Goal: Task Accomplishment & Management: Manage account settings

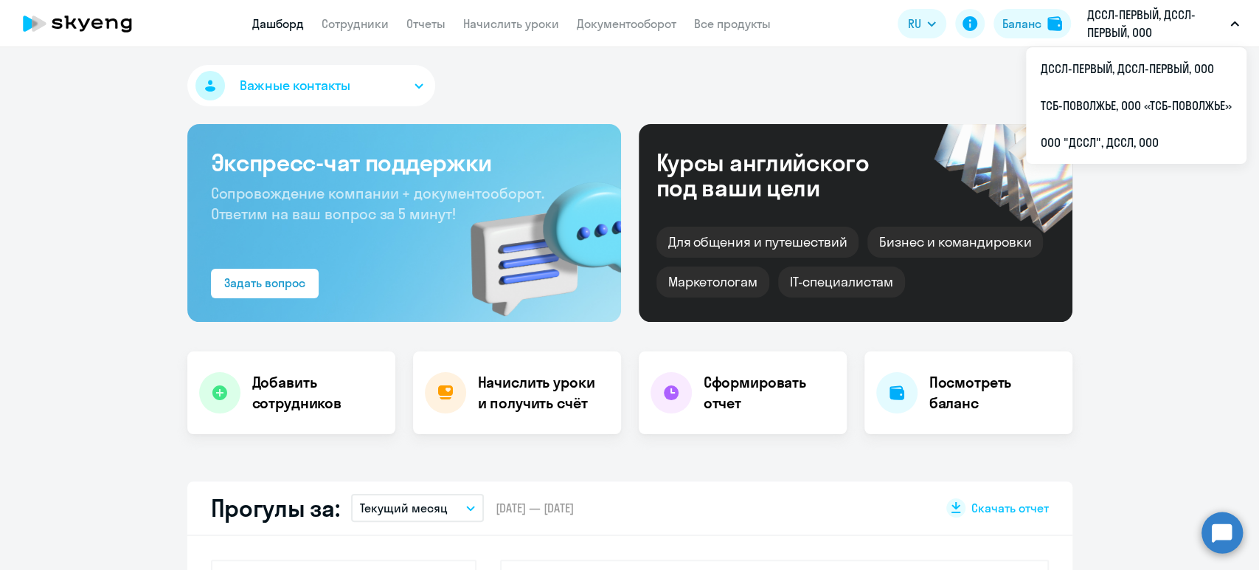
click at [360, 30] on link "Сотрудники" at bounding box center [355, 23] width 67 height 15
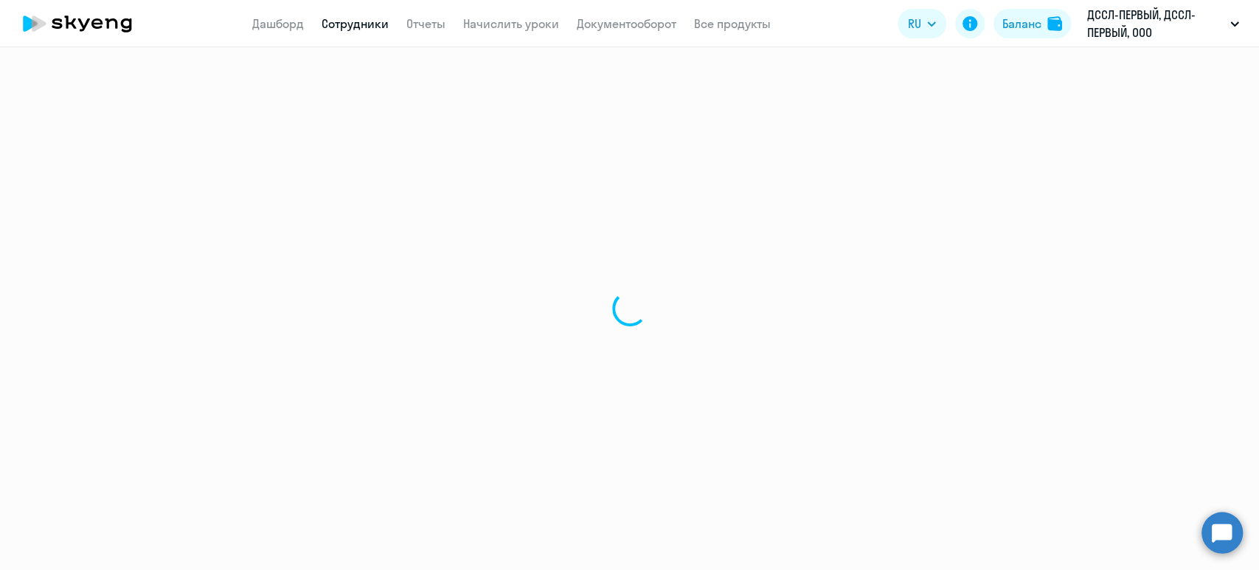
select select "30"
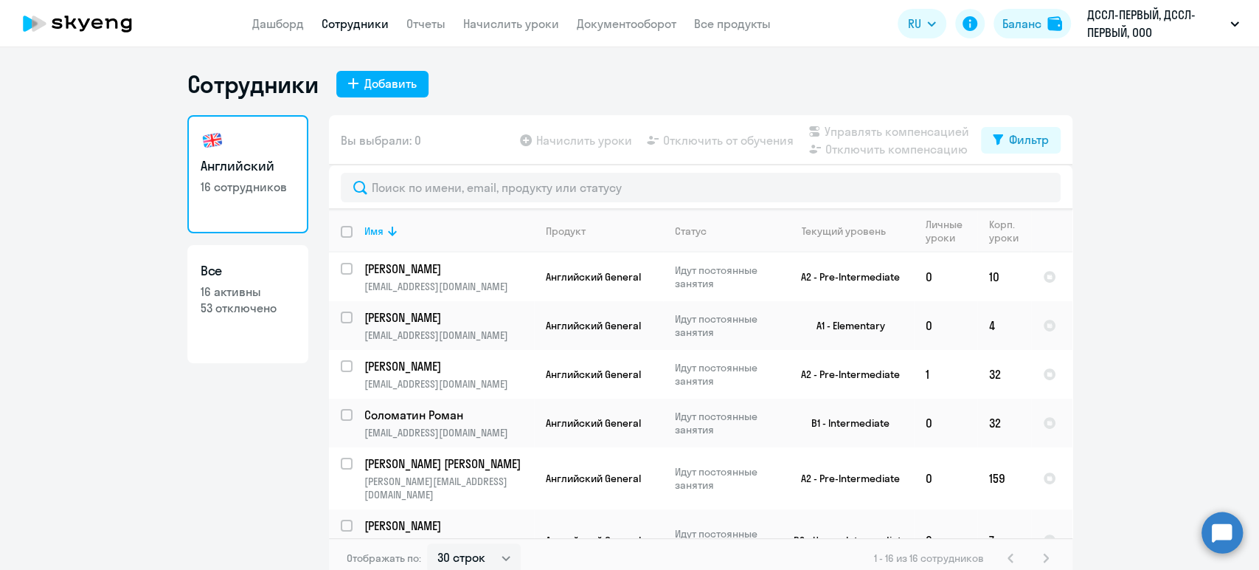
drag, startPoint x: 482, startPoint y: 30, endPoint x: 478, endPoint y: 37, distance: 7.6
click at [482, 30] on link "Начислить уроки" at bounding box center [511, 23] width 96 height 15
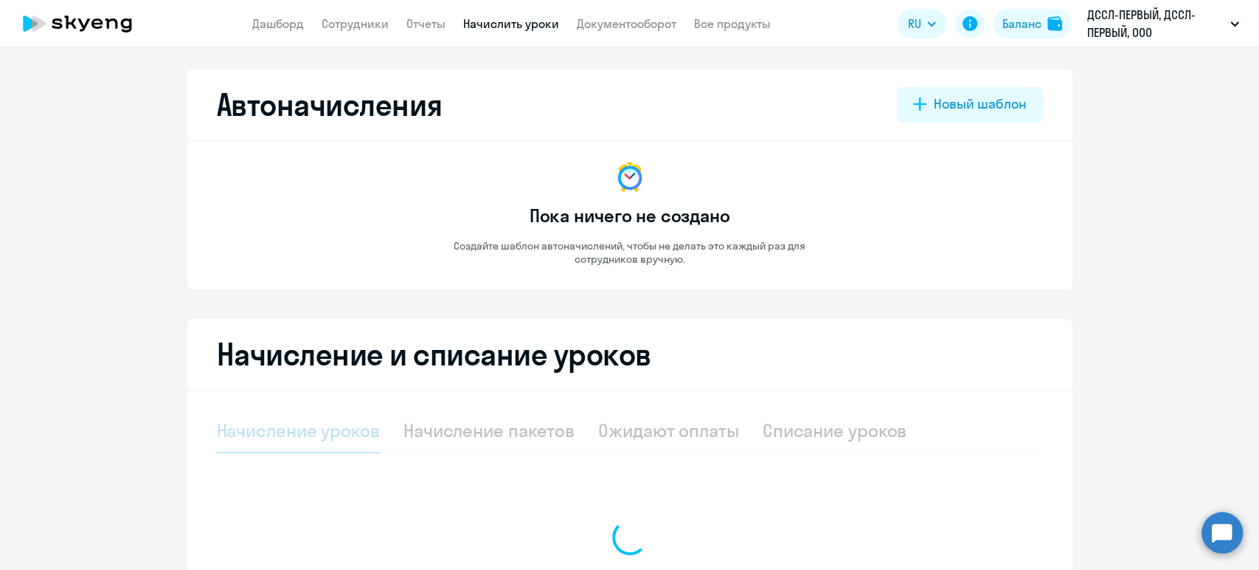
select select "10"
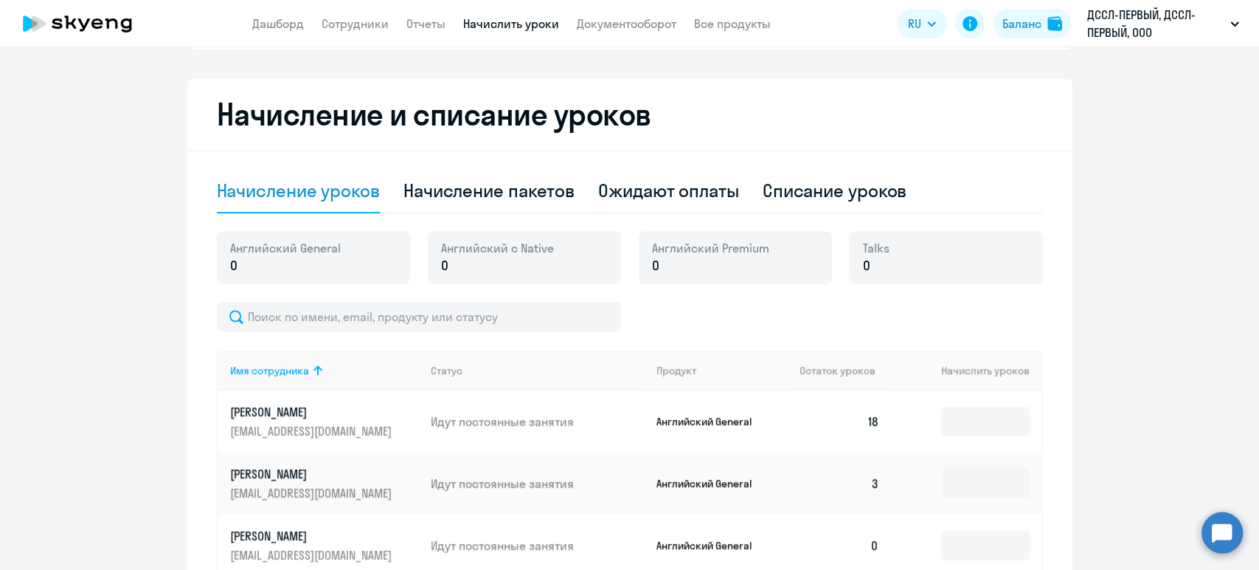
scroll to position [230, 0]
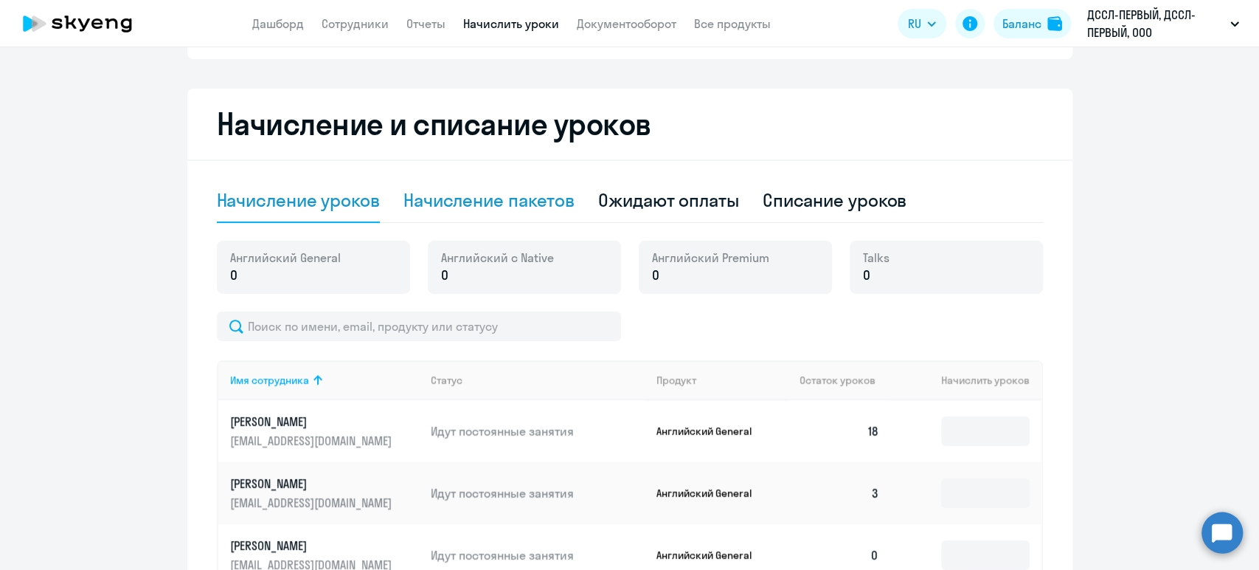
click at [480, 203] on div "Начисление пакетов" at bounding box center [489, 200] width 171 height 24
select select "10"
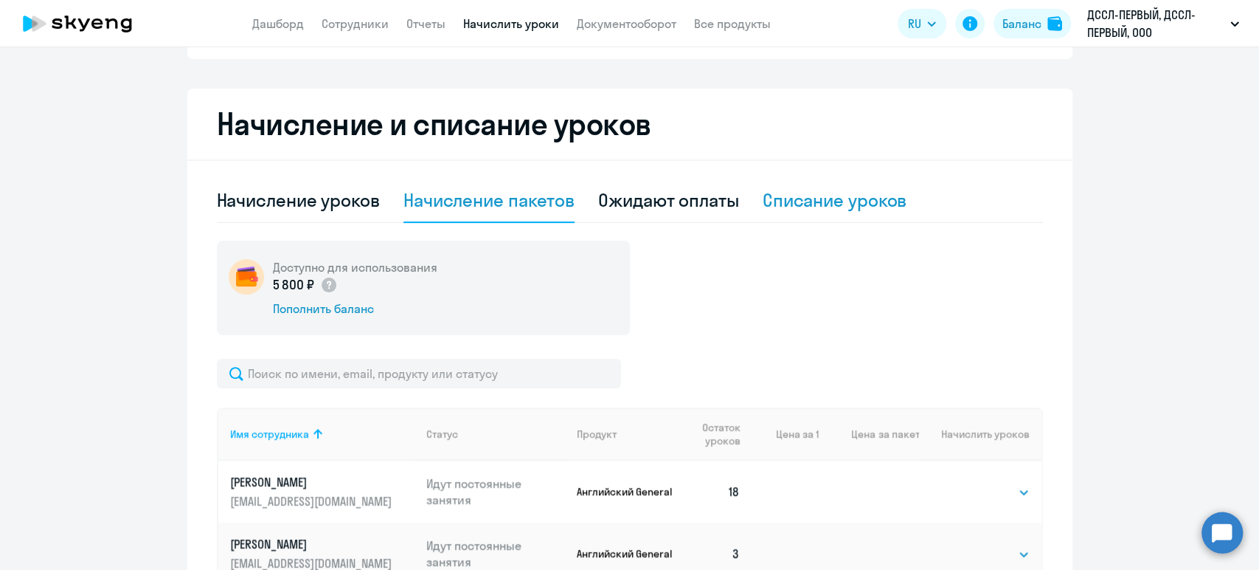
click at [799, 201] on div "Списание уроков" at bounding box center [835, 200] width 145 height 24
select select "10"
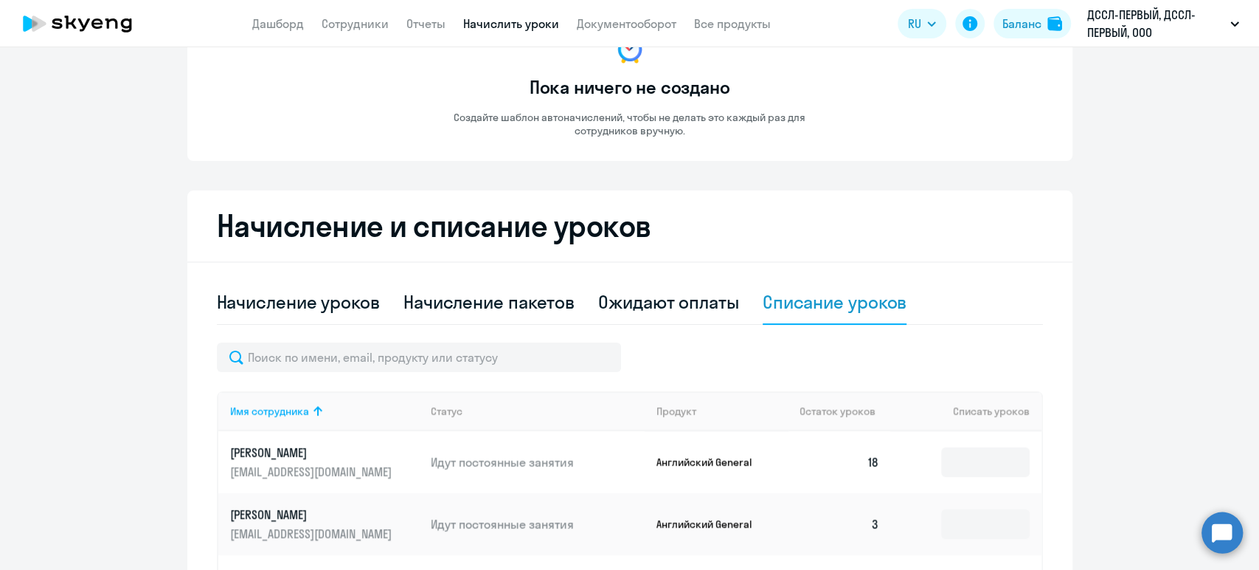
scroll to position [0, 0]
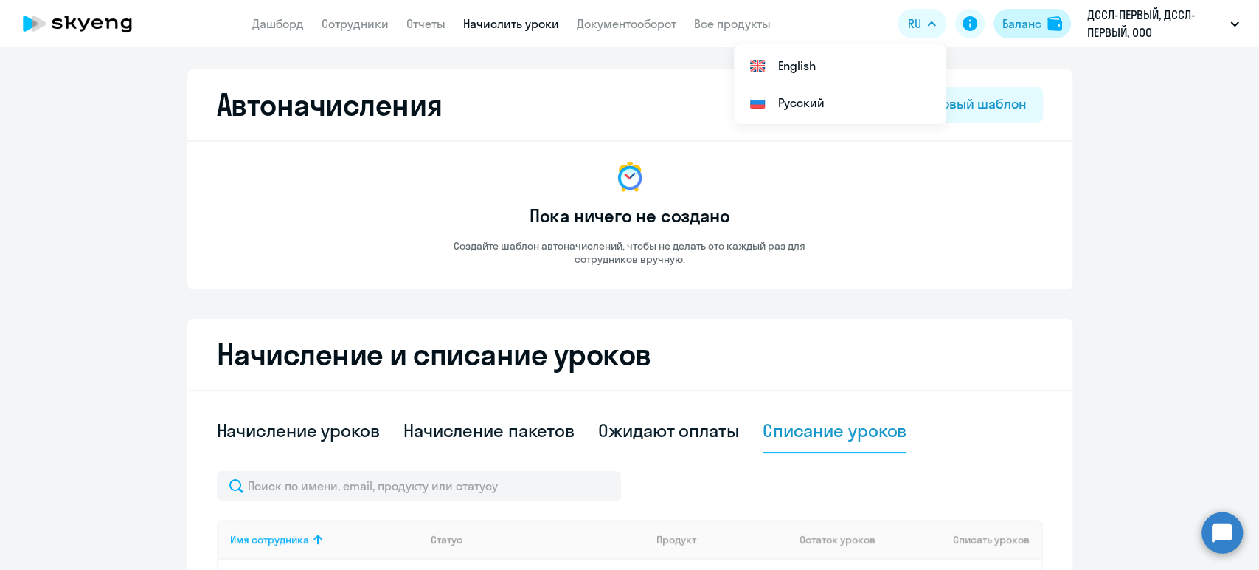
click at [1010, 24] on div "Баланс" at bounding box center [1022, 24] width 39 height 18
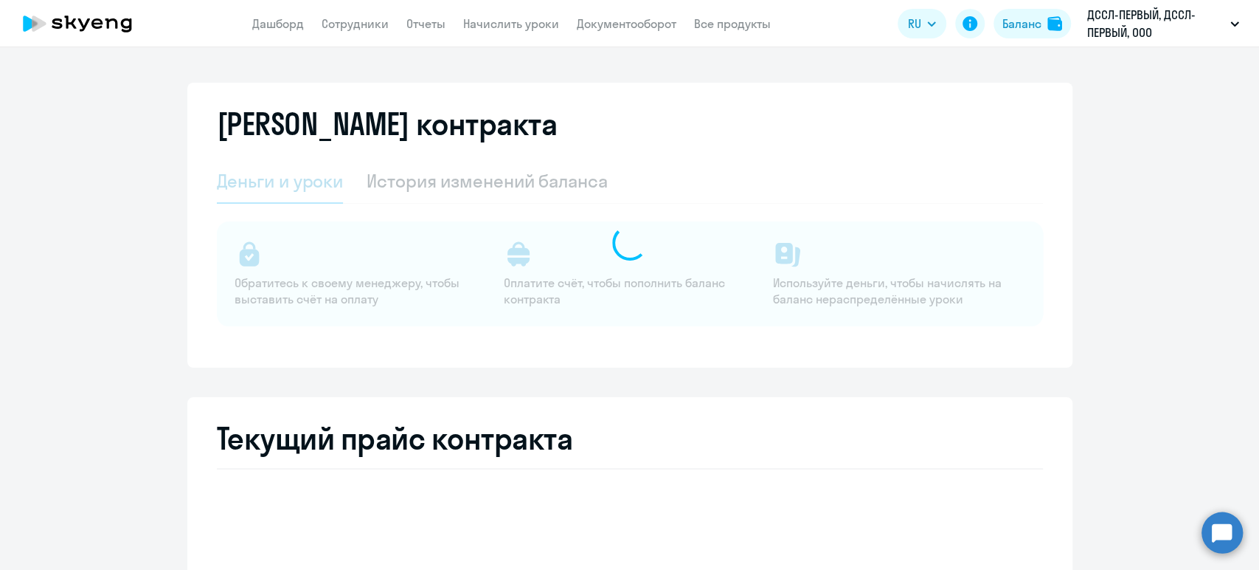
select select "english_adult_not_native_speaker"
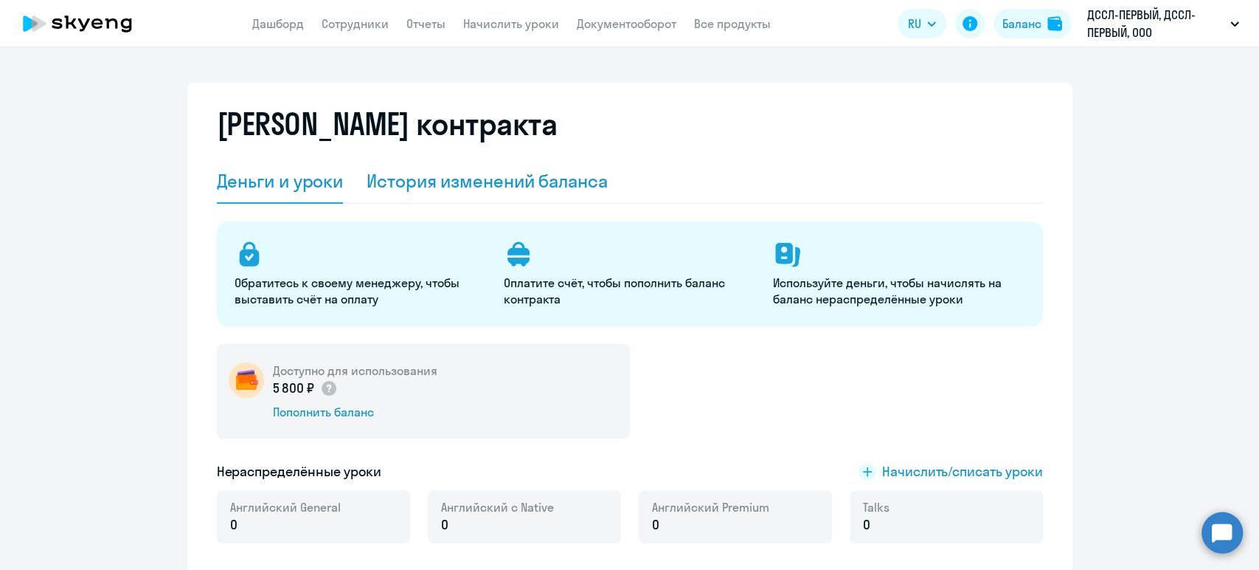
click at [477, 182] on div "История изменений баланса" at bounding box center [487, 181] width 241 height 24
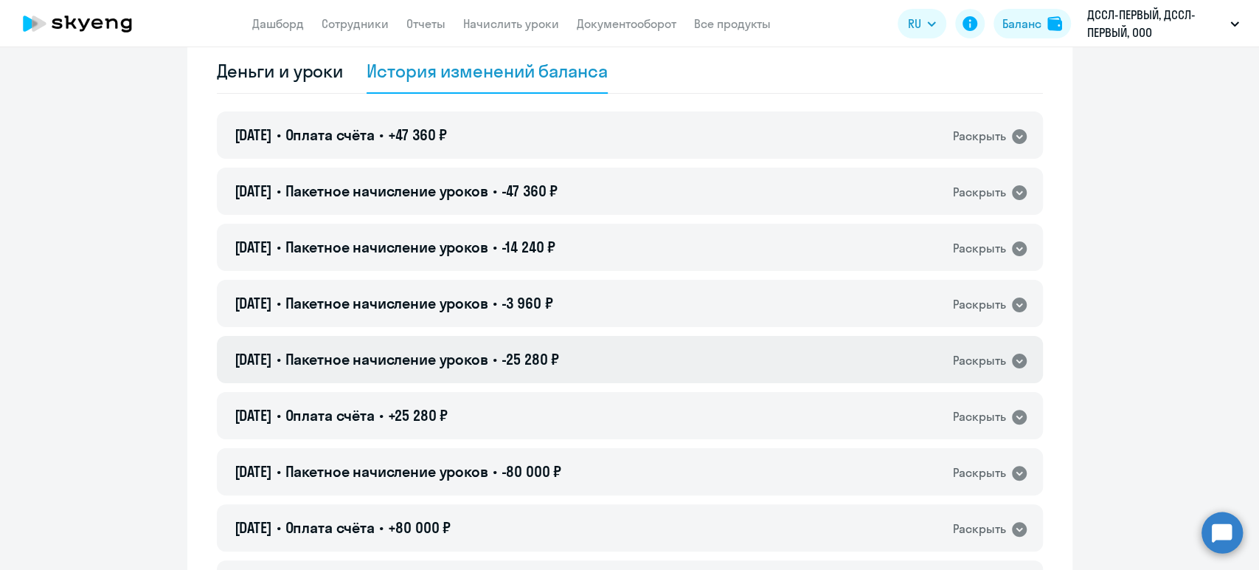
scroll to position [82, 0]
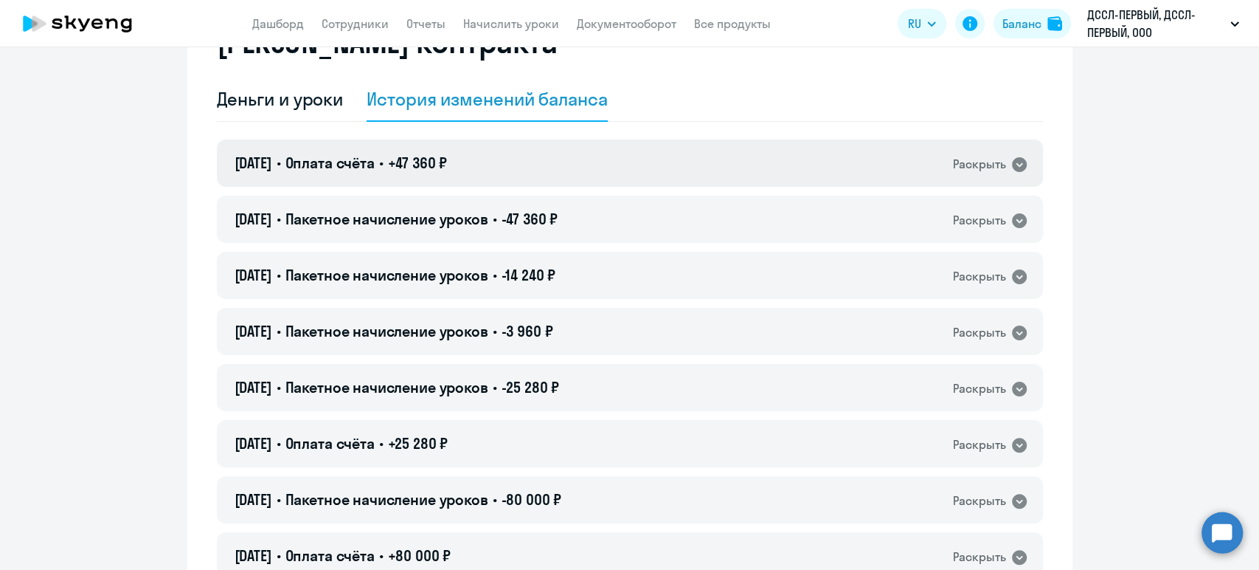
click at [983, 161] on div "Раскрыть" at bounding box center [979, 164] width 53 height 18
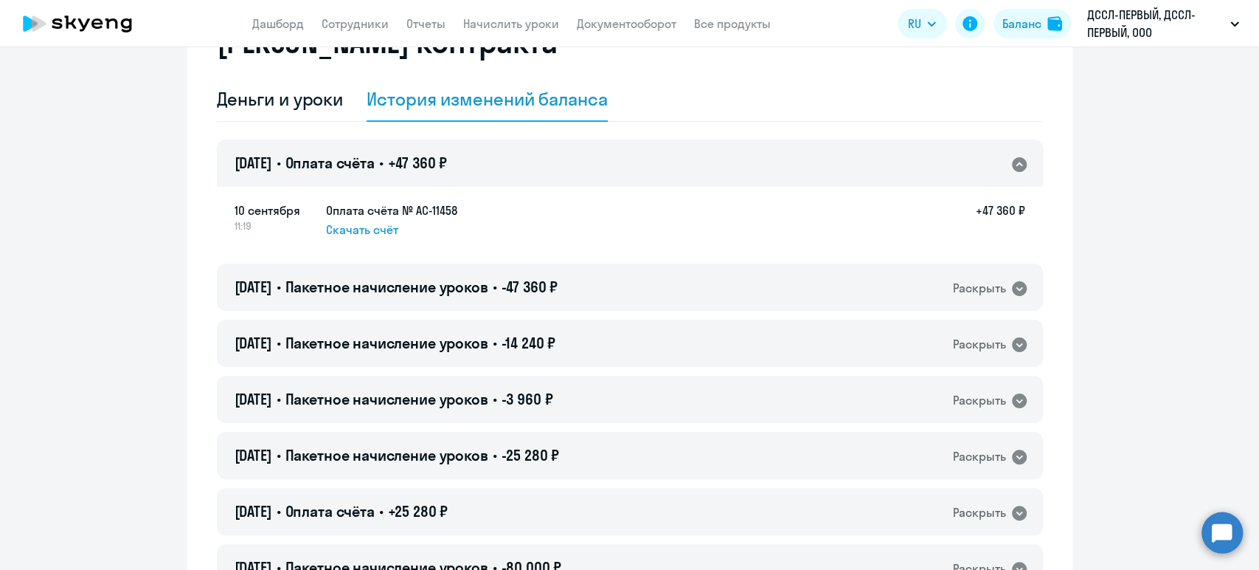
click at [977, 164] on div "Раскрыть" at bounding box center [979, 164] width 53 height 18
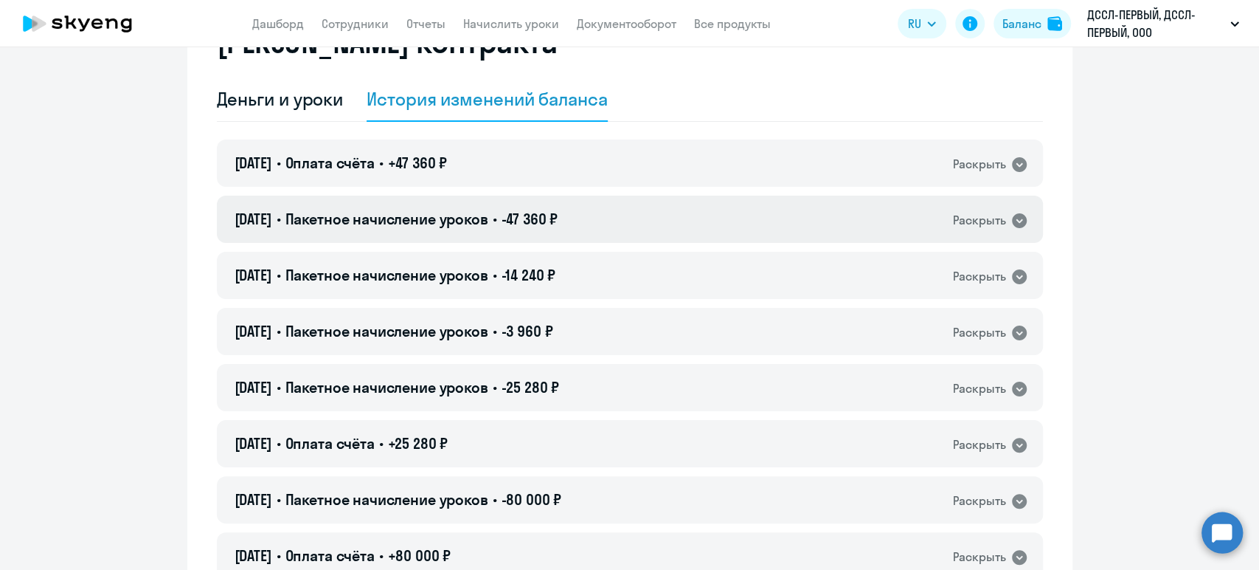
click at [962, 213] on div "Раскрыть" at bounding box center [979, 220] width 53 height 18
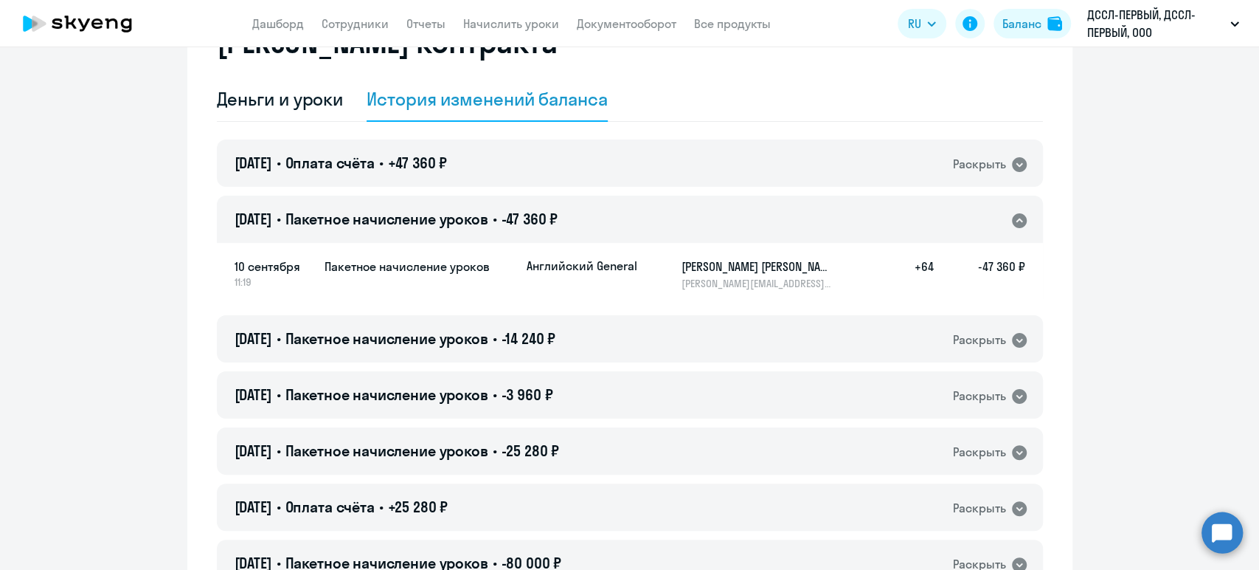
click at [962, 217] on div "Раскрыть" at bounding box center [979, 220] width 53 height 18
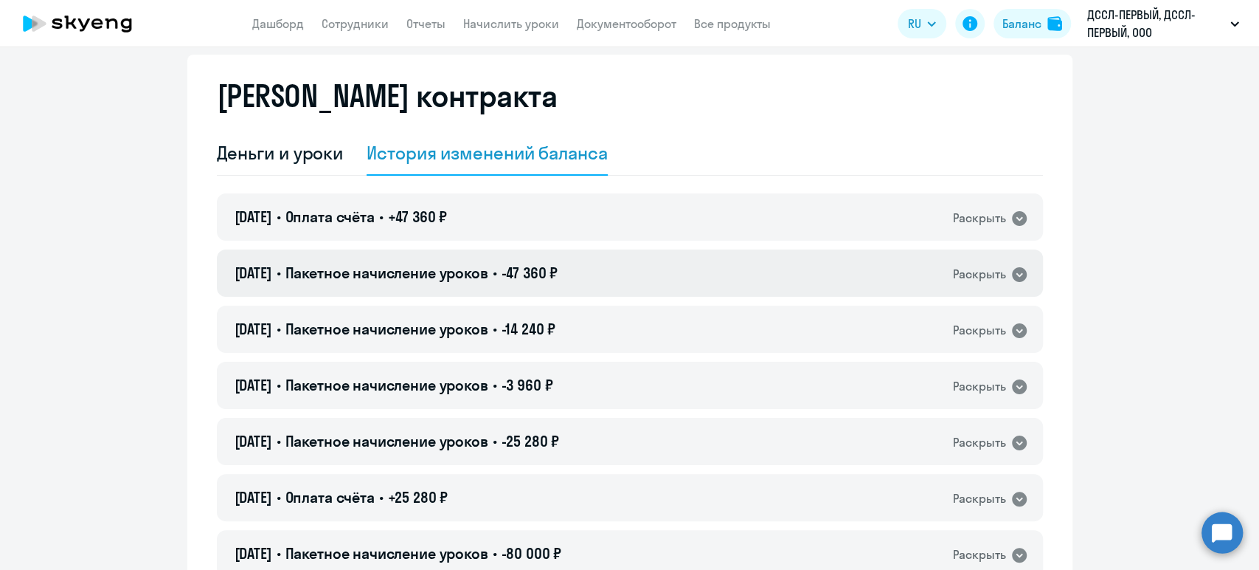
scroll to position [0, 0]
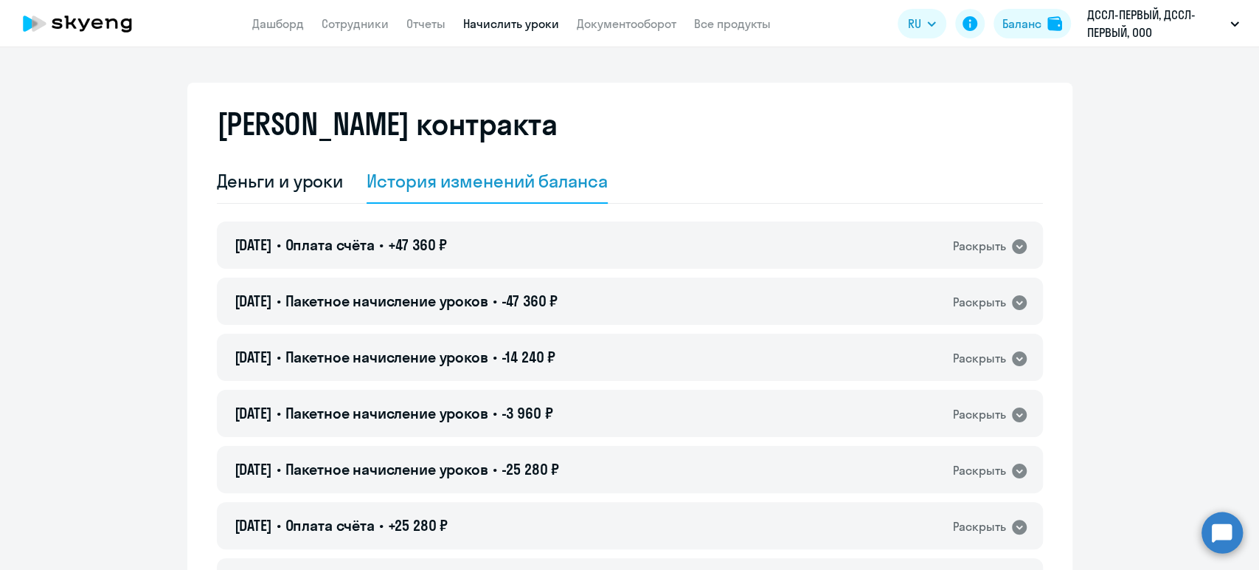
drag, startPoint x: 511, startPoint y: 27, endPoint x: 503, endPoint y: 30, distance: 8.2
click at [511, 27] on link "Начислить уроки" at bounding box center [511, 23] width 96 height 15
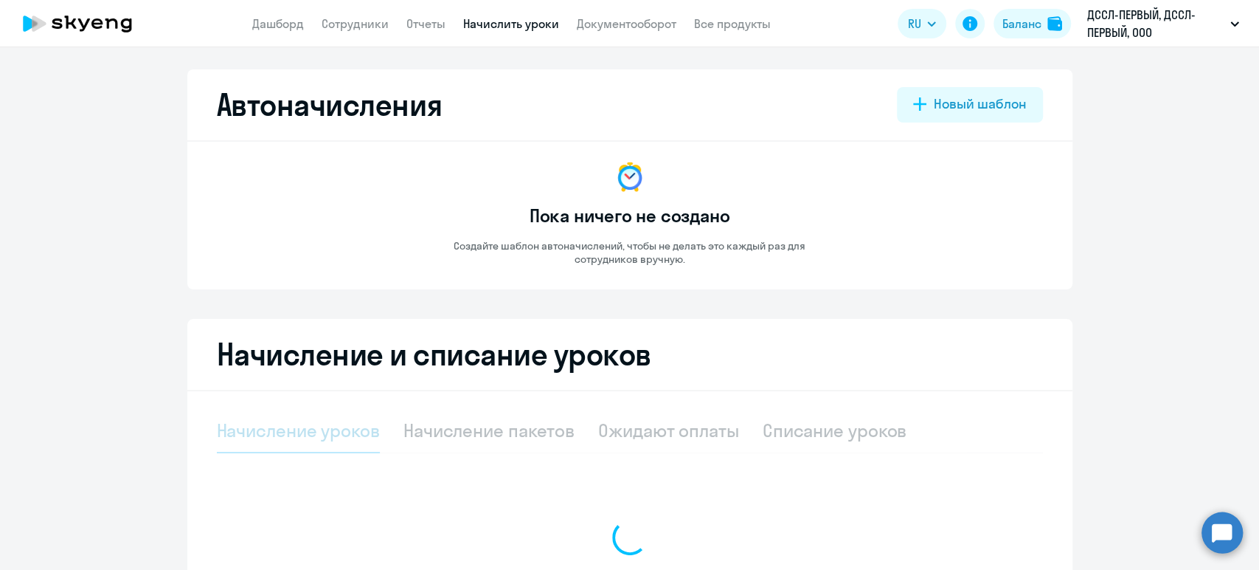
select select "10"
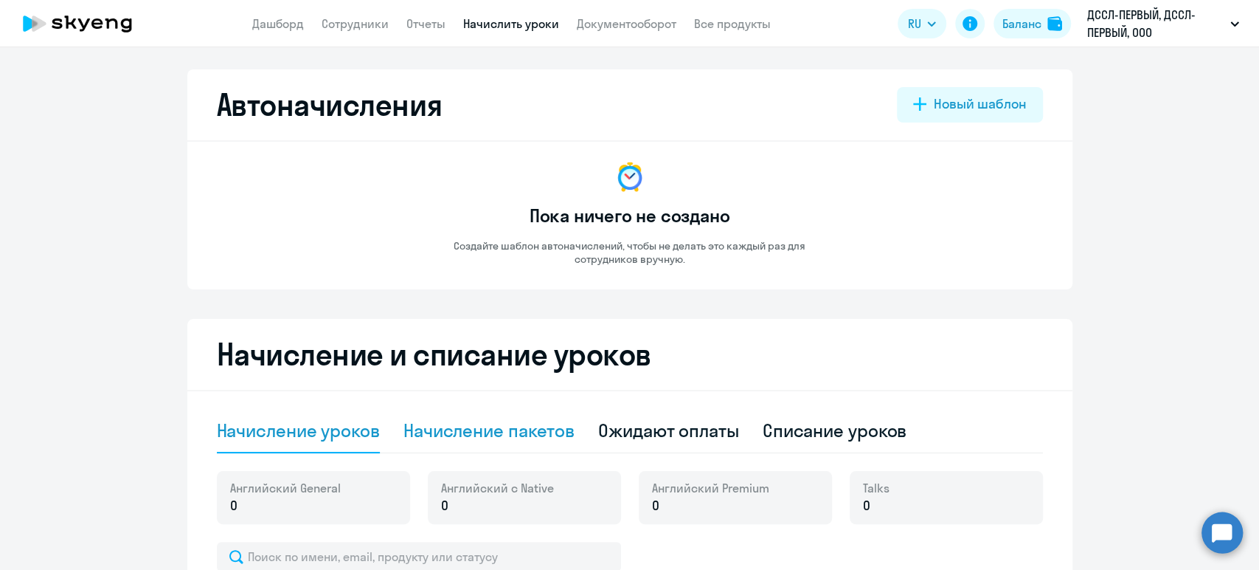
click at [472, 425] on div "Начисление пакетов" at bounding box center [489, 430] width 171 height 24
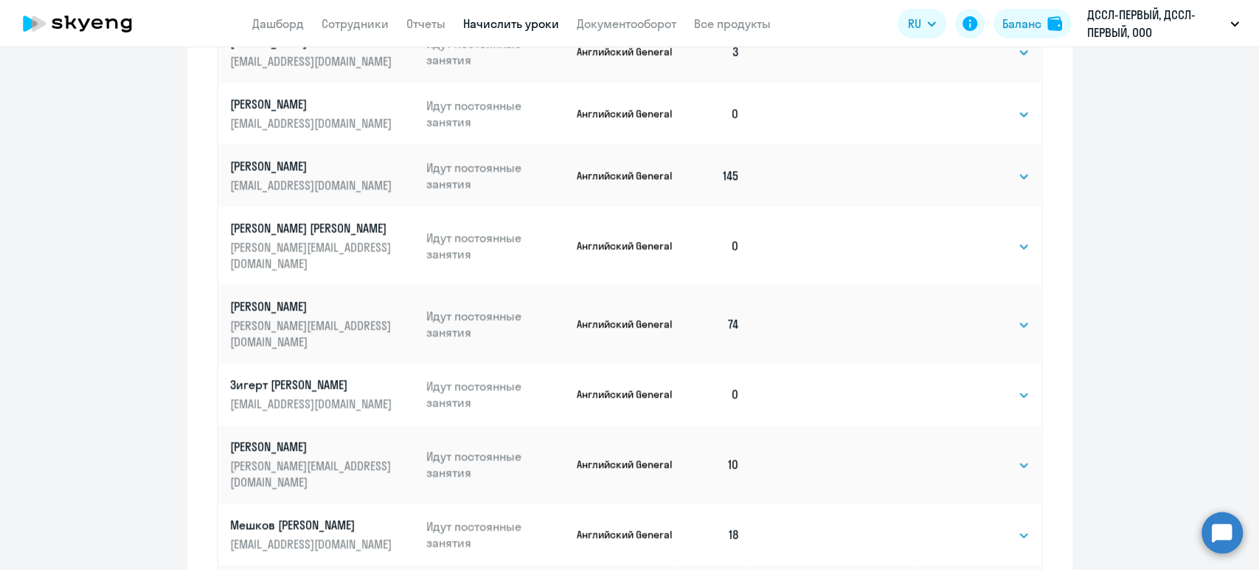
scroll to position [864, 0]
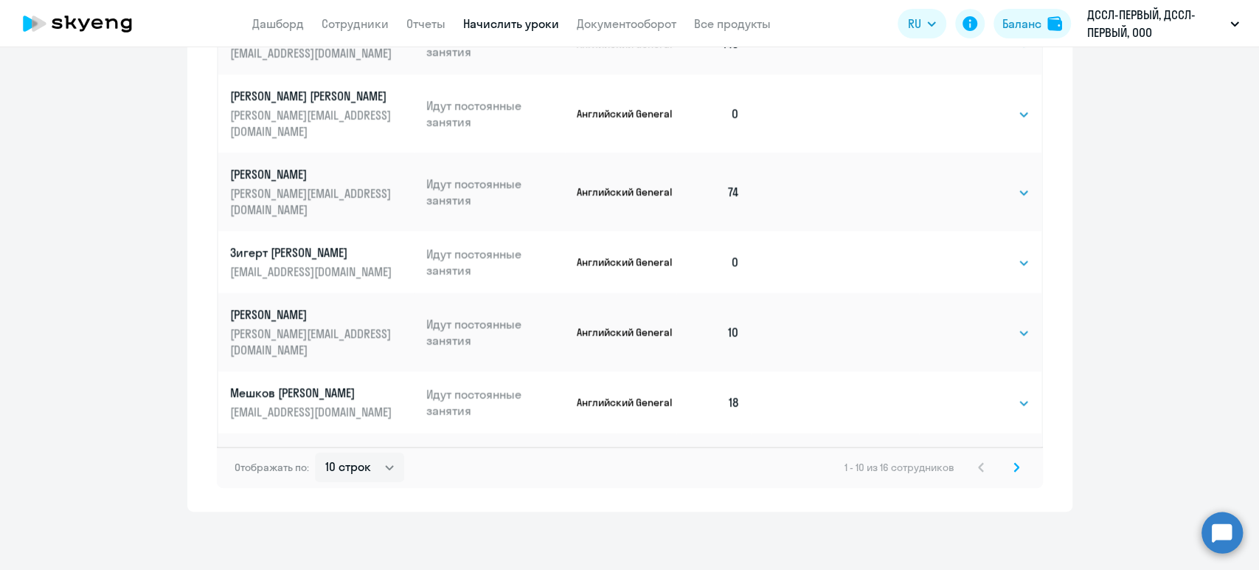
click at [283, 460] on span "Отображать по:" at bounding box center [272, 466] width 75 height 13
click at [336, 465] on select "10 строк 30 строк 50 строк" at bounding box center [359, 467] width 89 height 30
select select "30"
click at [315, 452] on select "10 строк 30 строк 50 строк" at bounding box center [359, 467] width 89 height 30
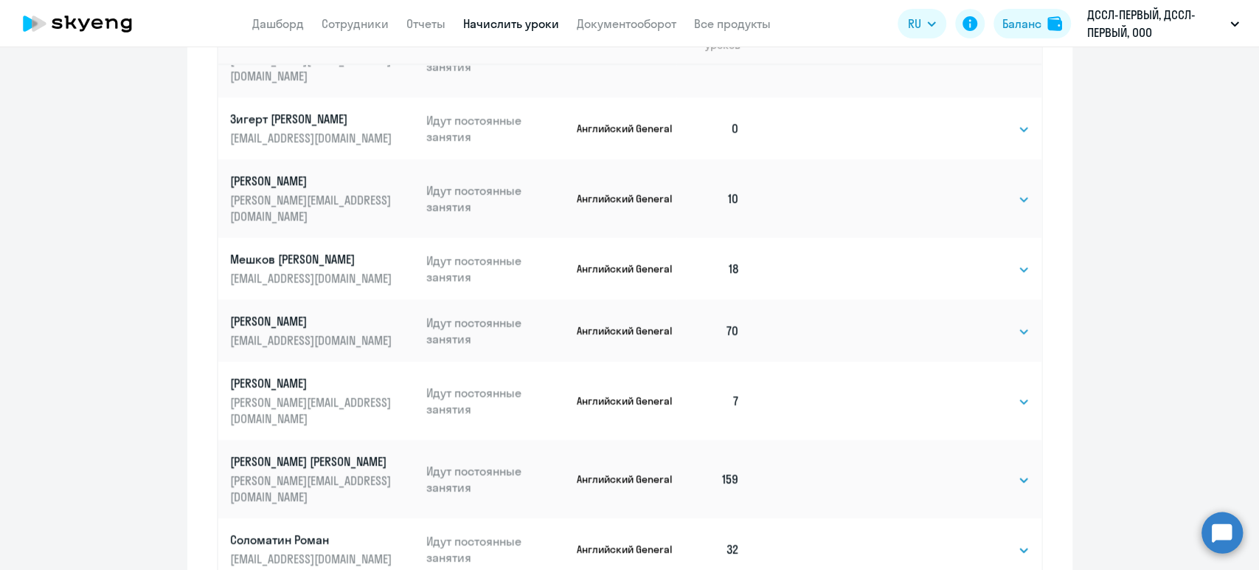
scroll to position [654, 0]
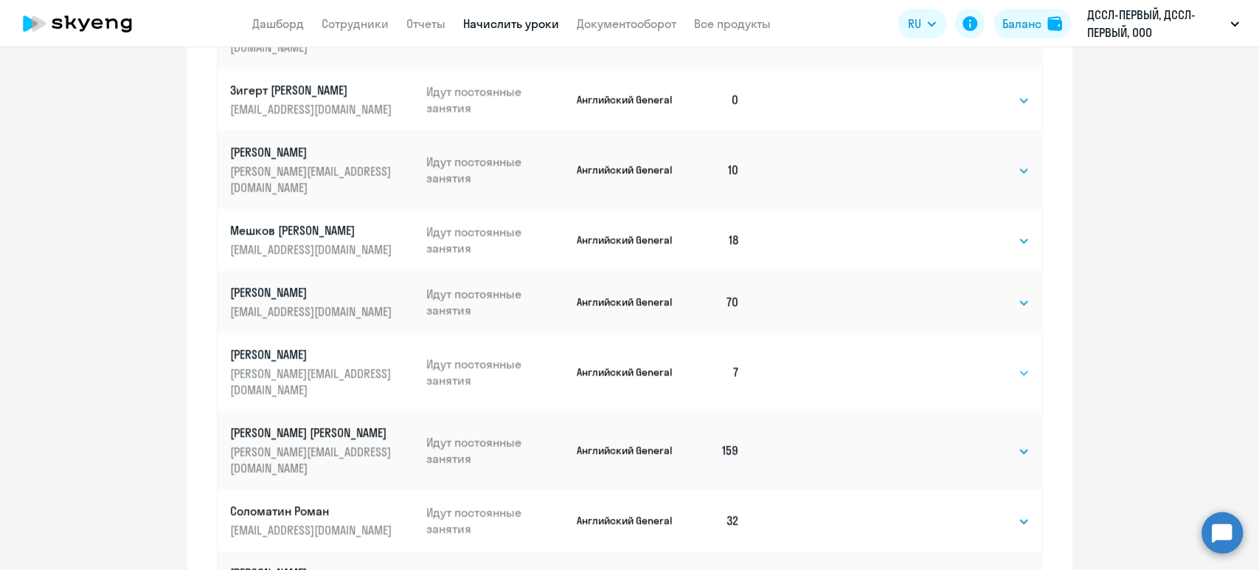
click at [981, 364] on select "Выбрать 4 8 16 32 64 128" at bounding box center [999, 373] width 60 height 18
click at [969, 364] on select "Выбрать 4 8 16 32 64 128" at bounding box center [999, 373] width 60 height 18
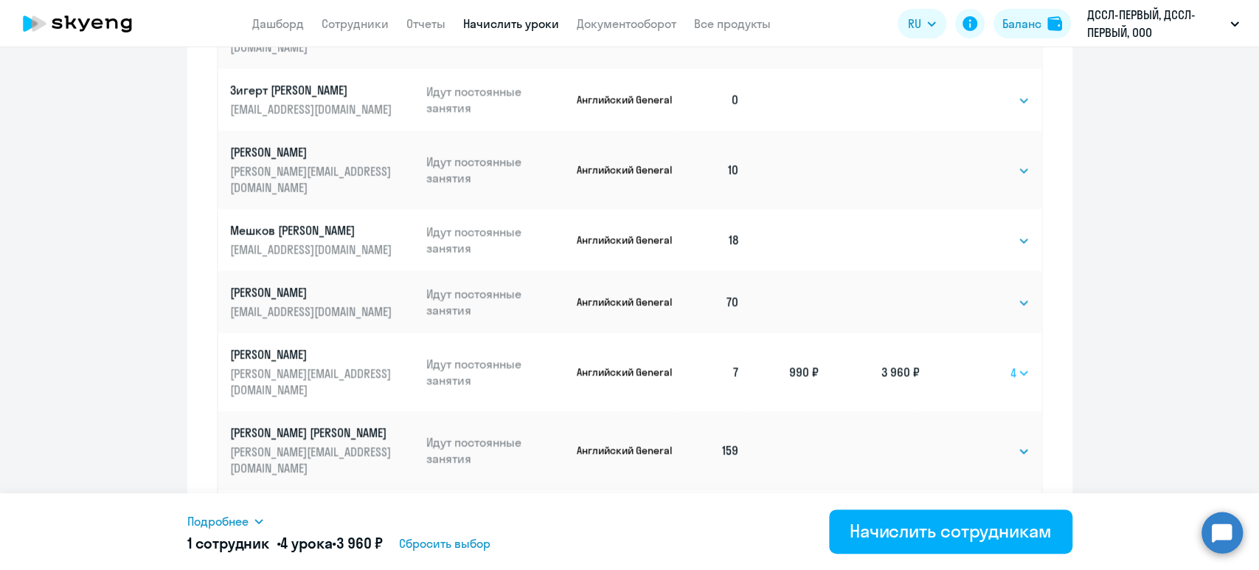
click at [1011, 364] on select "Выбрать 4 8 16 32 64 128" at bounding box center [1020, 373] width 19 height 18
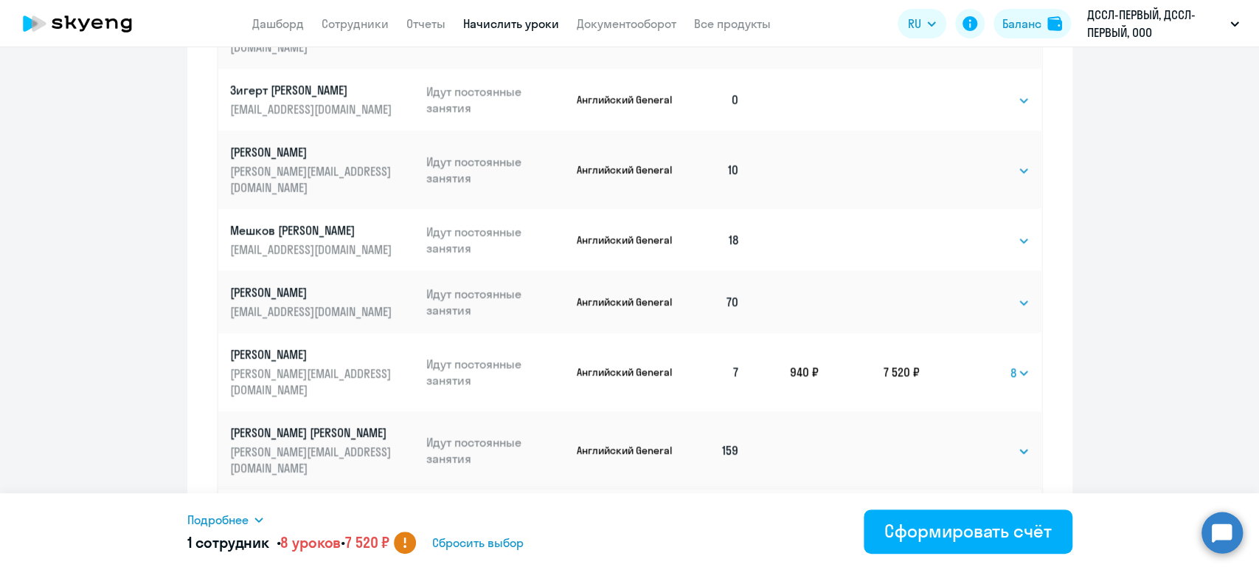
click at [254, 525] on div "Подробнее" at bounding box center [491, 520] width 608 height 18
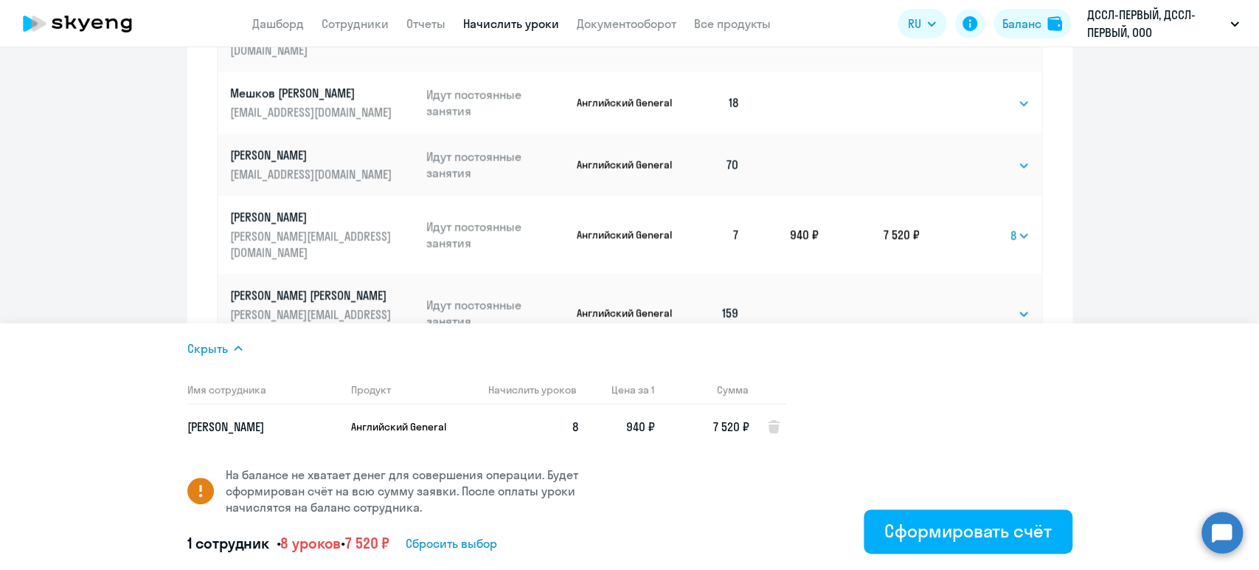
scroll to position [818, 0]
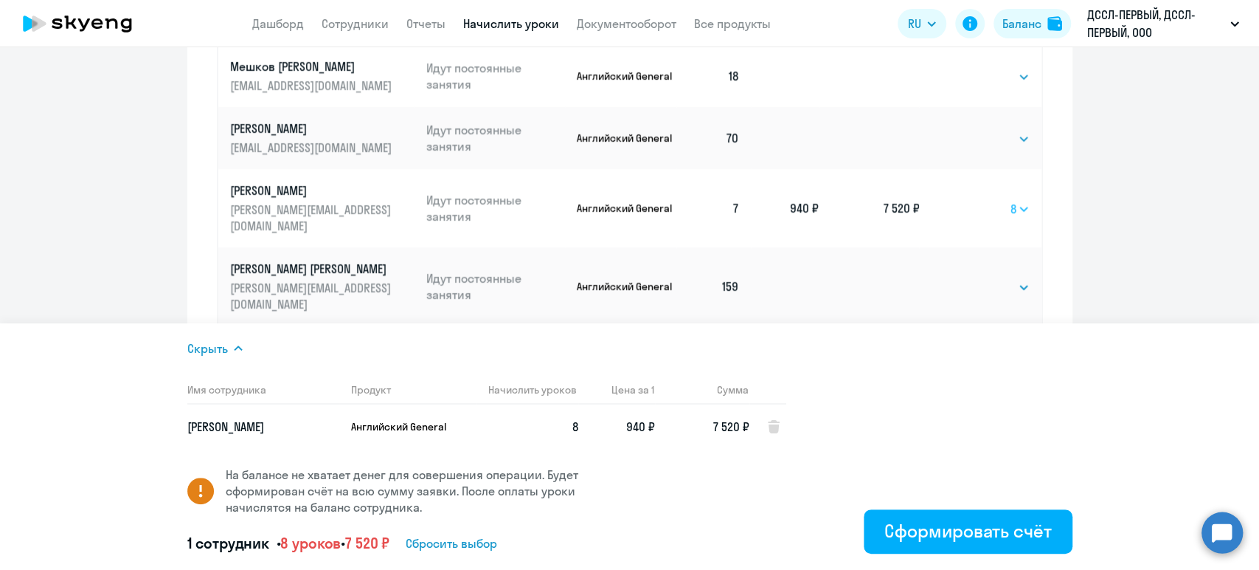
click at [1011, 200] on select "Выбрать 4 8 16 32 64 128" at bounding box center [1020, 209] width 19 height 18
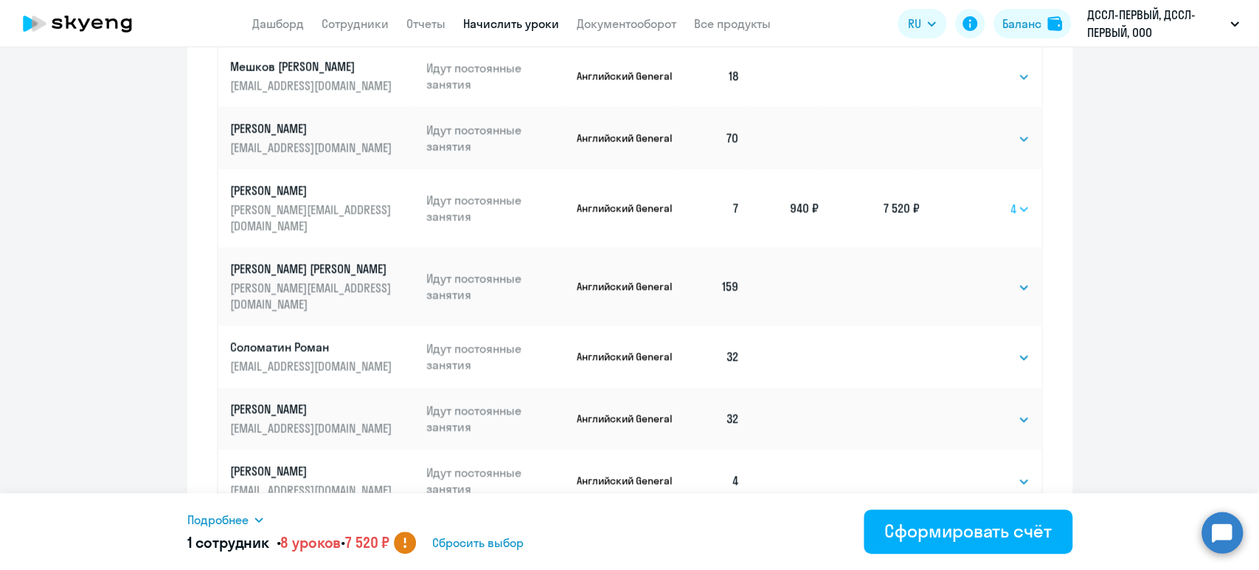
click at [1011, 200] on select "Выбрать 4 8 16 32 64 128" at bounding box center [1020, 209] width 19 height 18
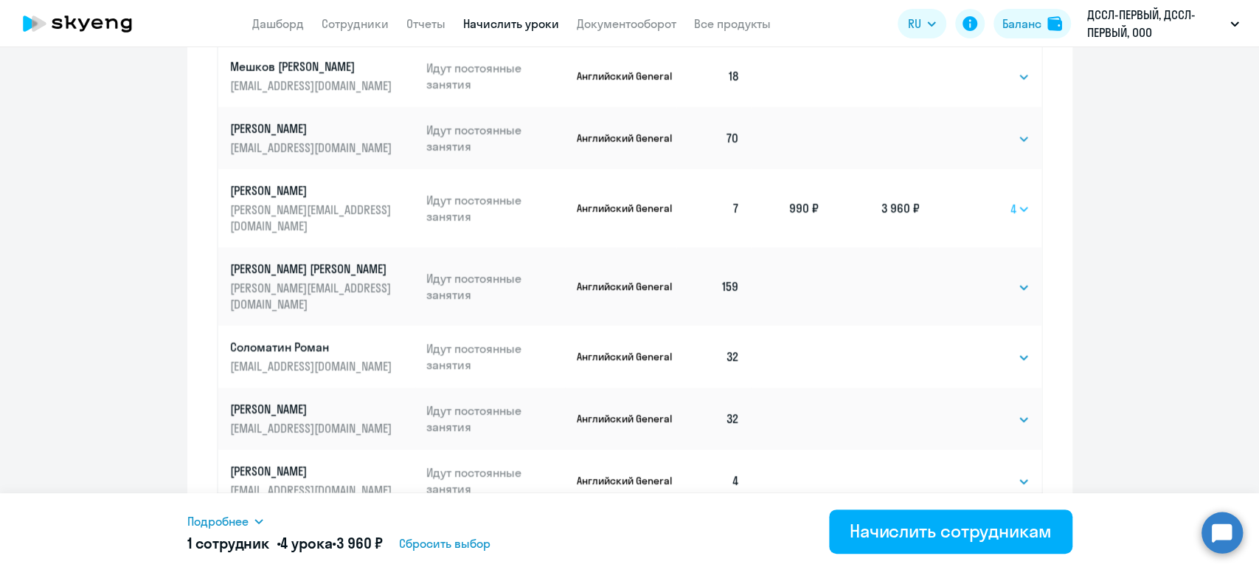
click at [1011, 200] on select "Выбрать 4 8 16 32 64 128" at bounding box center [1020, 209] width 19 height 18
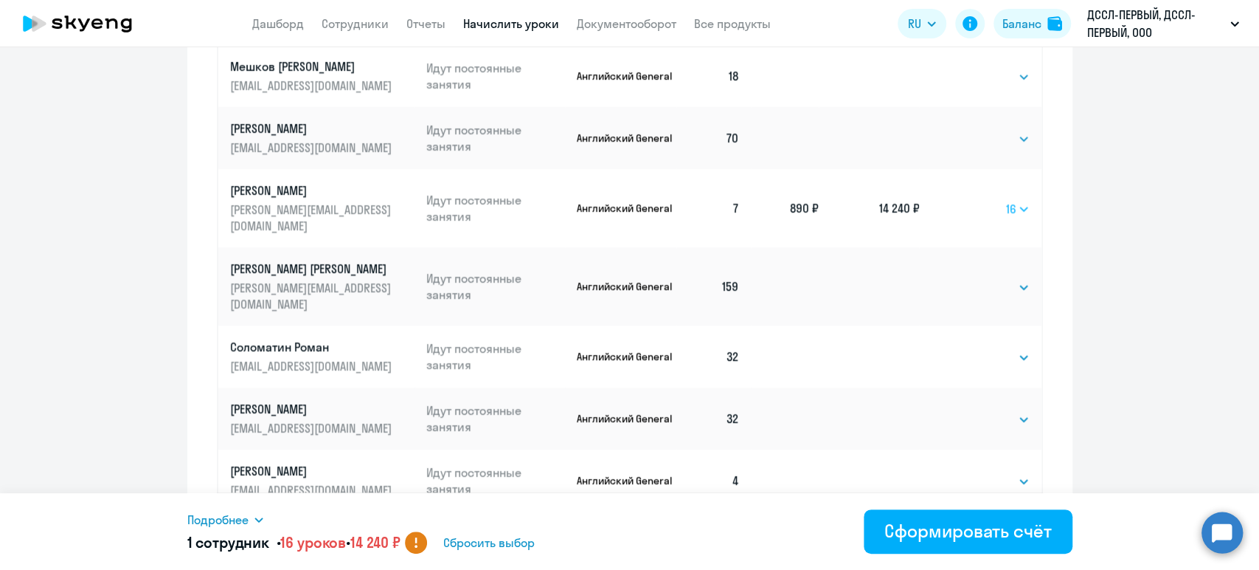
click at [1006, 200] on select "Выбрать 4 8 16 32 64 128" at bounding box center [1018, 209] width 24 height 18
click at [1011, 200] on select "Выбрать 4 8 16 32 64 128" at bounding box center [1020, 209] width 19 height 18
select select "4"
click at [1011, 200] on select "Выбрать 4 8 16 32 64 128" at bounding box center [1020, 209] width 19 height 18
